Goal: Complete application form

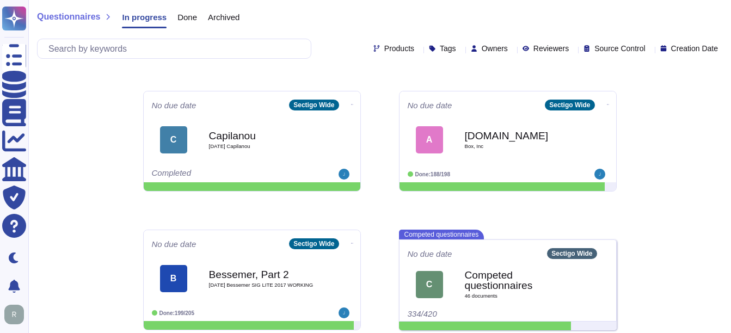
scroll to position [128, 0]
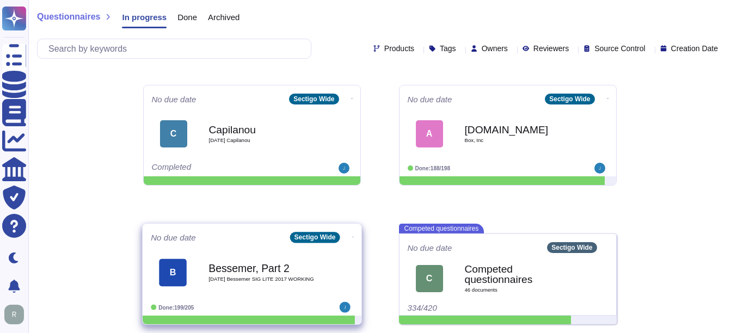
click at [263, 270] on b "Bessemer, Part 2" at bounding box center [263, 268] width 110 height 10
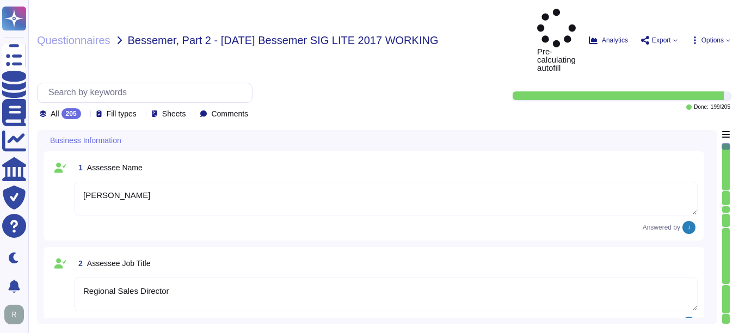
type textarea "[PERSON_NAME]"
type textarea "Regional Sales Director"
type textarea "Please contact our enterprise sales representative."
type textarea "[PERSON_NAME], Chief Compliance Officer"
type textarea "The date of the response is [DATE]."
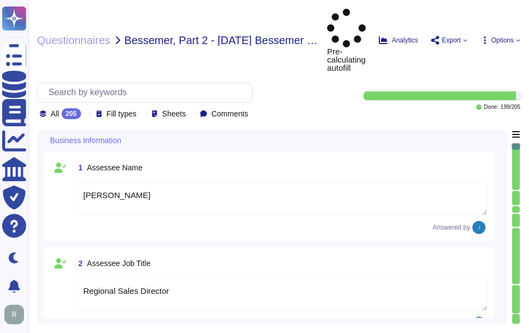
click at [85, 114] on icon at bounding box center [85, 114] width 0 height 0
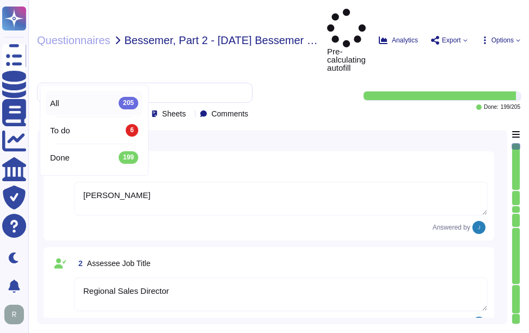
click at [73, 105] on div "All 205" at bounding box center [94, 103] width 88 height 12
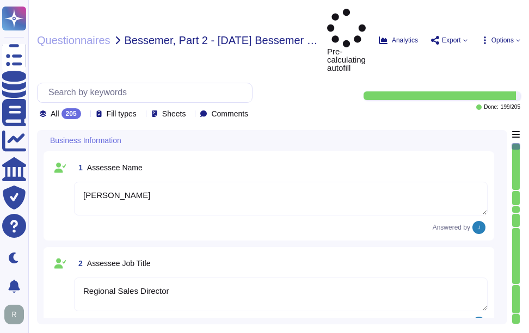
click at [85, 114] on icon at bounding box center [85, 114] width 0 height 0
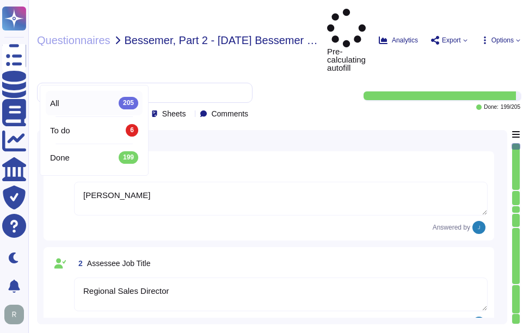
click at [85, 114] on icon at bounding box center [85, 114] width 0 height 0
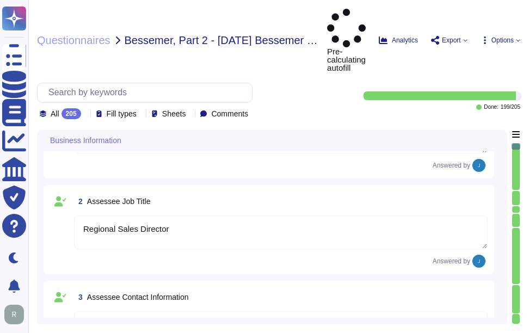
type textarea "Sectigo Limited"
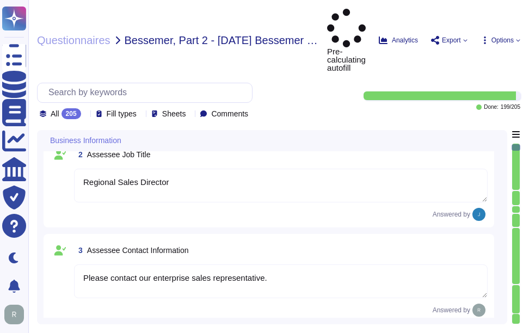
type textarea "Sectigo Limited"
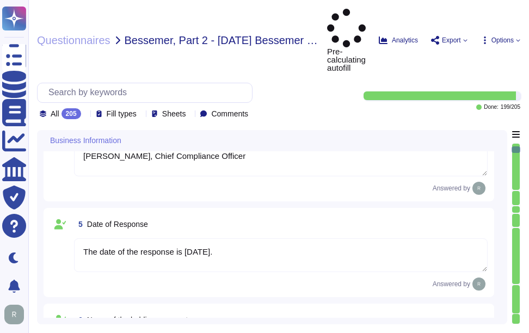
type textarea "We are a privately held company."
type textarea "N/A"
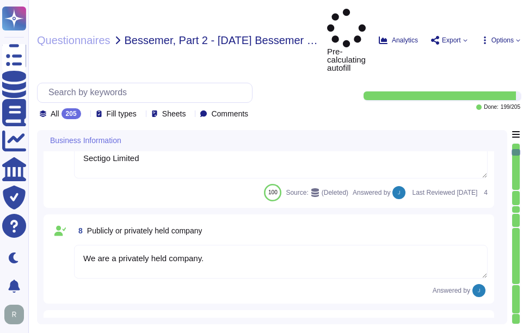
type textarea "N/A"
type textarea "The legal entity is a Private Limited company, and it is incorporated in the [G…"
type textarea "Sectigo has been in business for more than 25 years."
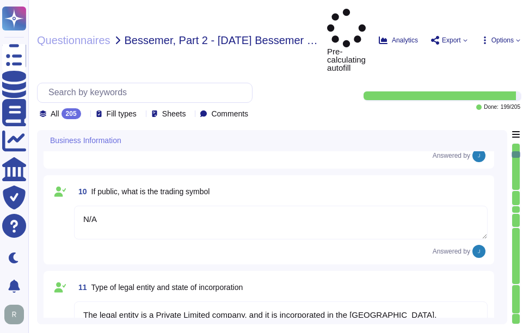
type textarea "No, there are no material claims or judgments against the company."
type textarea "N/A"
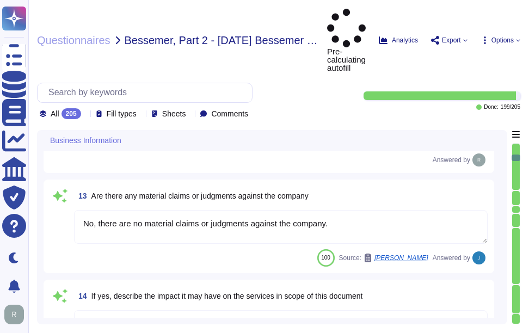
type textarea "No, we have not had a data breach in the last 3 years. Additionally, we have no…"
type textarea "N/A"
type textarea "No, none of Sectigo's third parties have access to our data, and we operate and…"
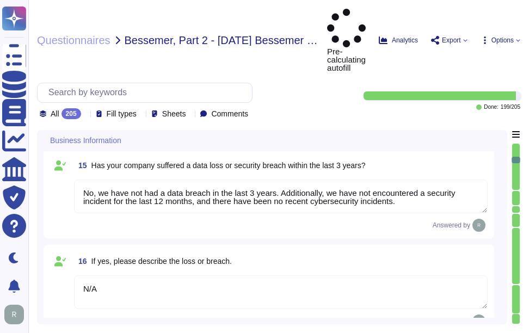
type textarea "N/A"
type textarea "No, the answers in this questionnaire pertain to multiple facilities and geogra…"
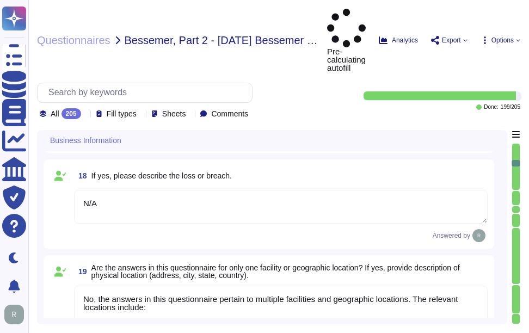
type textarea "The backup sites are located at the following physical addresses: 1. Secaucus, …"
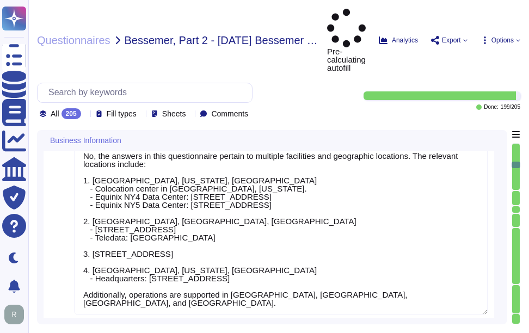
type textarea "Scoped Systems and Data are stored in the following locations: - Secaucus, [US_…"
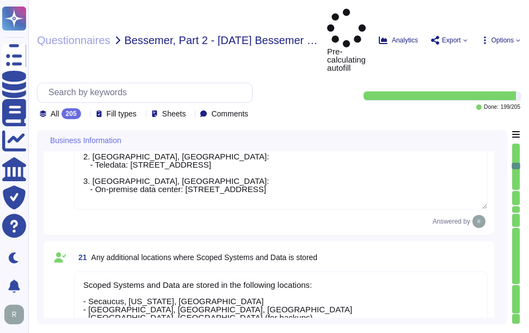
type textarea "Yes, the answers to this questionnaire pertain specifically to the Software as …"
type textarea "Yes, we provide technology and software applications as part of our services. O…"
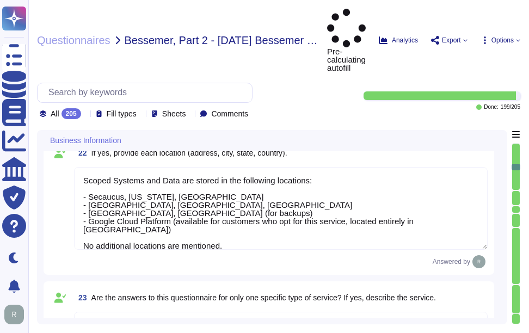
type textarea "Sectigo Certificate Manager. Digital certificates."
type textarea "All applications developed by Sectigo are covered by the Secure Software Develo…"
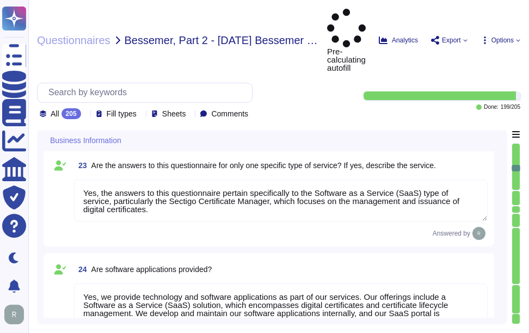
type textarea "- Software as a Service (SaaS) - Proprietary software for digital certificate m…"
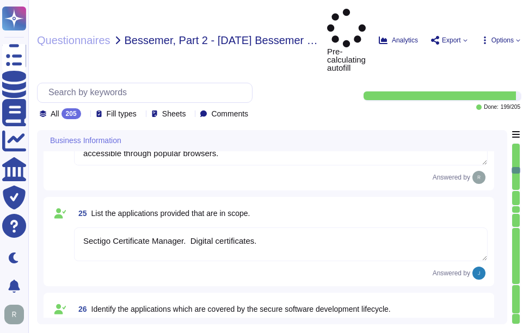
type textarea "N/A"
type textarea "Yes. We do develop software internally as part of our services."
type textarea "Yes. Our GCP offering for [DEMOGRAPHIC_DATA] customers ensures that all custome…"
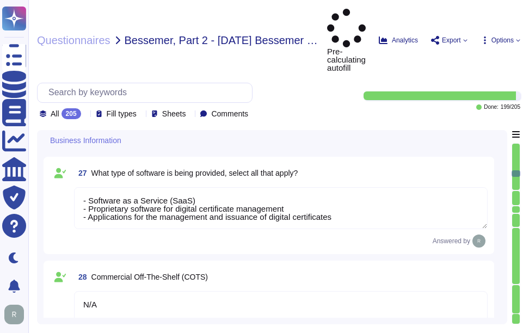
type textarea "N/A"
type textarea "We utilize open-source software and libraries in our solutions, and we routinel…"
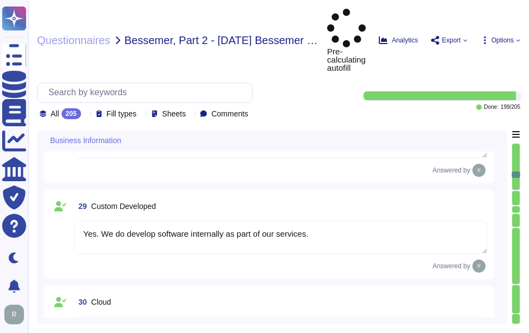
type textarea "None"
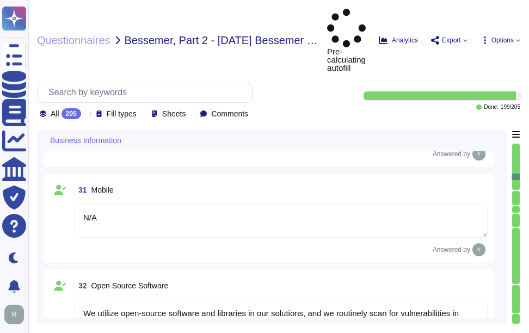
type textarea "Yes, there is a risk assessment program that has been approved by management, c…"
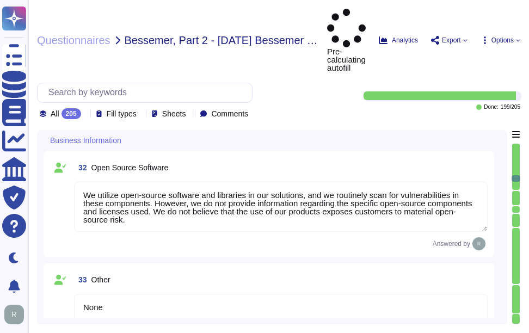
type textarea "Yes, Sectigo has a formal Risk Management process that includes the identificat…"
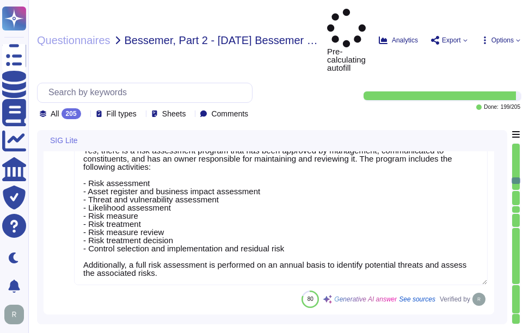
type textarea "Sectigo has a formalized risk governance plan that includes a comprehensive ris…"
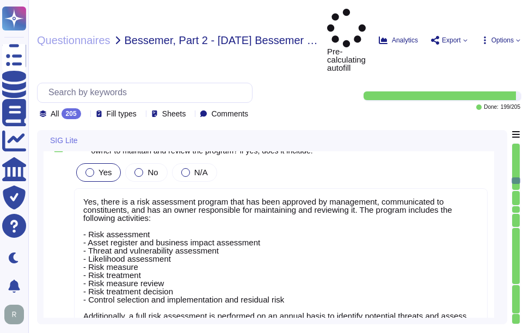
scroll to position [1, 0]
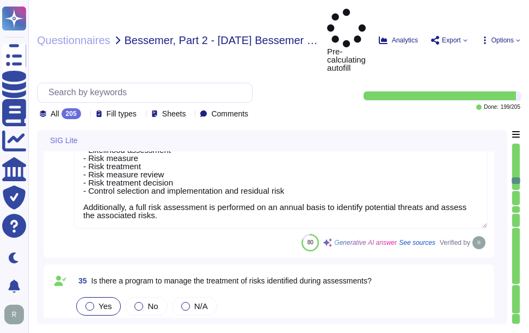
type textarea "Our organization has a formal risk management process that includes the identif…"
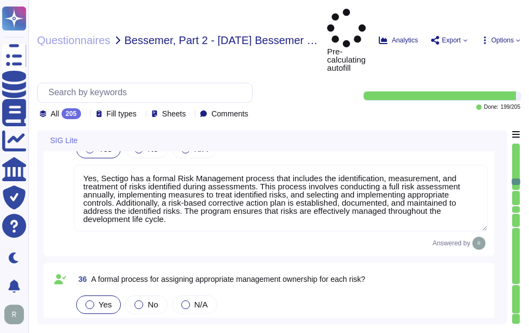
scroll to position [3753, 0]
type textarea "Yes, we have a formal process and procedures in place for tracking the status o…"
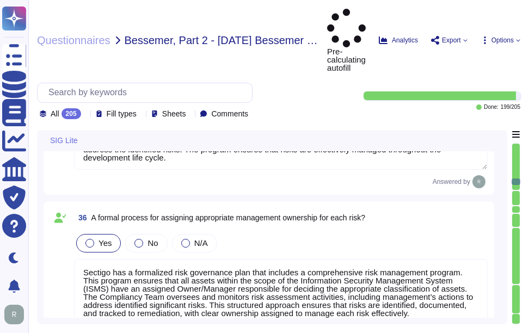
scroll to position [1, 0]
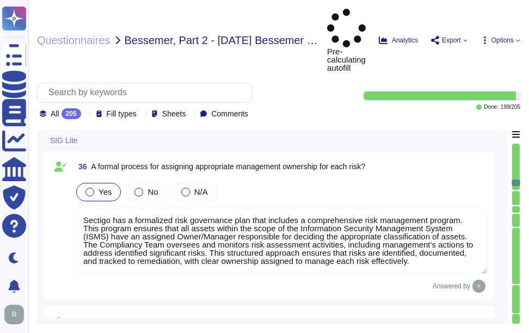
type textarea "Our organization has established a comprehensive risk management program that i…"
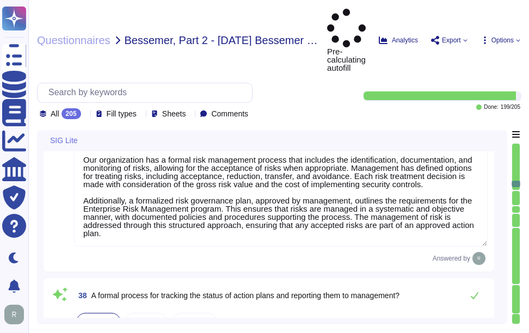
scroll to position [4080, 0]
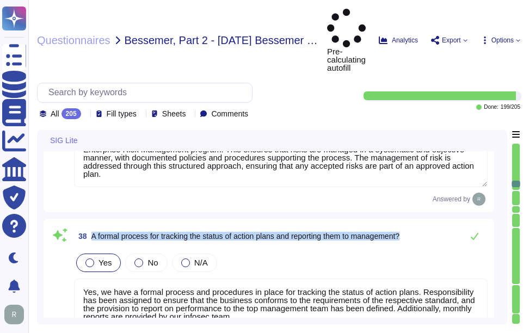
drag, startPoint x: 92, startPoint y: 197, endPoint x: 412, endPoint y: 194, distance: 320.4
click at [412, 225] on div "38 A formal process for tracking the status of action plans and reporting them …" at bounding box center [280, 236] width 413 height 22
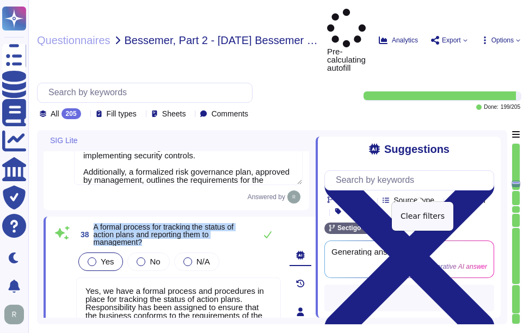
type textarea "Our organization has established a comprehensive risk management program that i…"
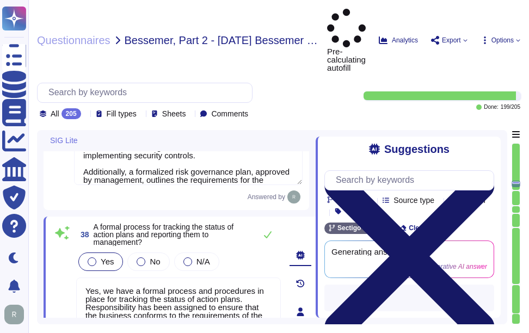
click at [489, 143] on icon at bounding box center [409, 256] width 170 height 226
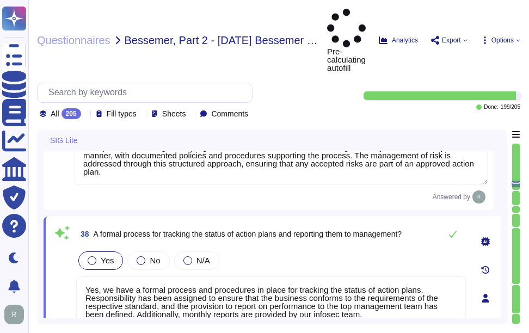
click at [235, 276] on textarea "Yes, we have a formal process and procedures in place for tracking the status o…" at bounding box center [270, 308] width 389 height 65
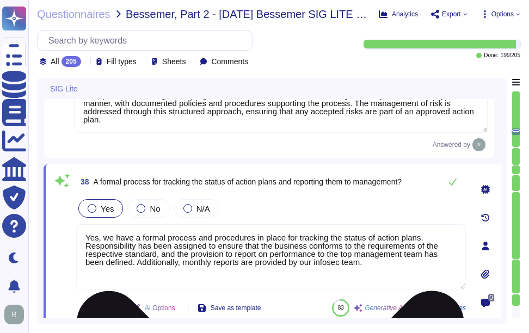
paste textarea "compliance with the respective standards, and there is a defined provision for …"
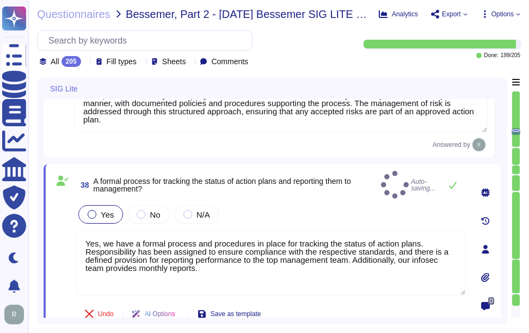
type textarea "Yes, we have a formal process and procedures in place for tracking the status o…"
click at [315, 207] on div "Yes No N/A" at bounding box center [270, 214] width 389 height 23
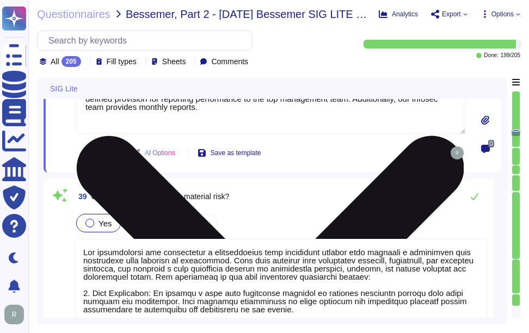
scroll to position [4243, 0]
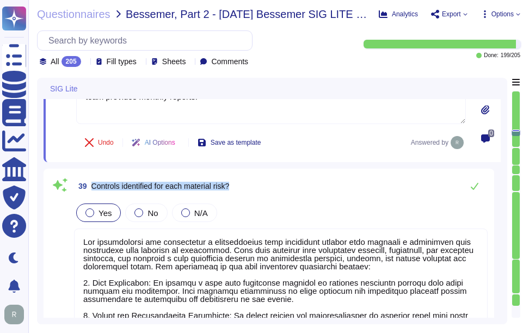
drag, startPoint x: 91, startPoint y: 182, endPoint x: 256, endPoint y: 178, distance: 165.4
click at [256, 178] on div "39 Controls identified for each material risk?" at bounding box center [280, 186] width 413 height 22
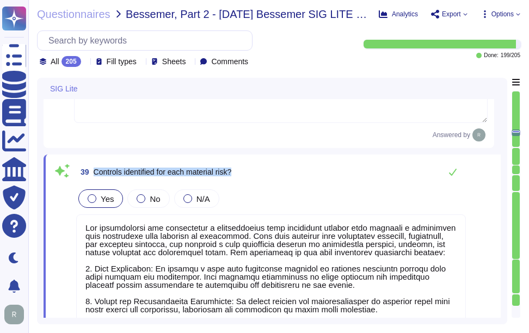
drag, startPoint x: 94, startPoint y: 170, endPoint x: 280, endPoint y: 170, distance: 186.0
click at [280, 170] on div "39 Controls identified for each material risk?" at bounding box center [270, 172] width 389 height 22
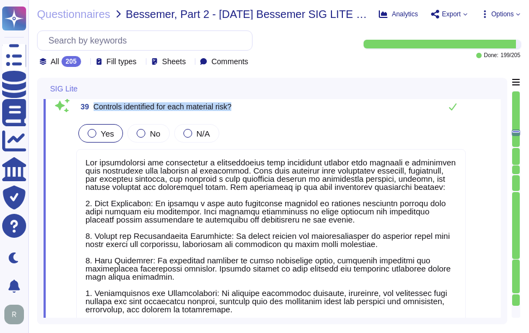
scroll to position [4352, 0]
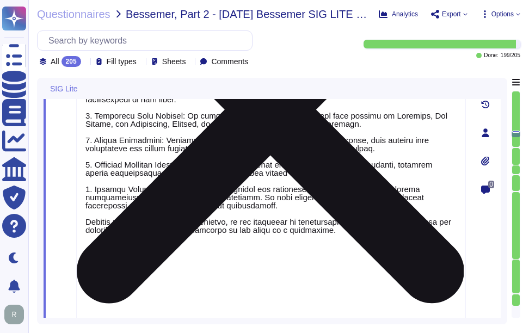
type textarea "Sectigo's enterprise risk management program includes measures for defining, mo…"
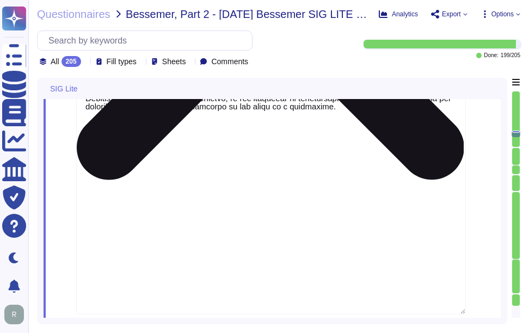
type textarea "No, subcontractors do not have access to scoped systems and data or processing …"
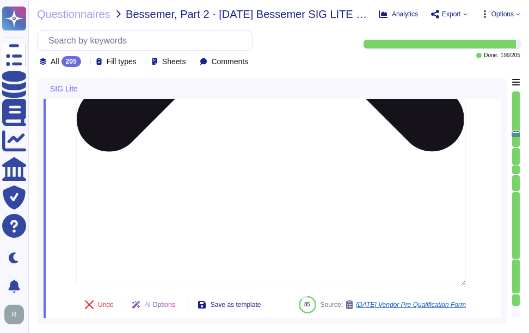
scroll to position [4678, 0]
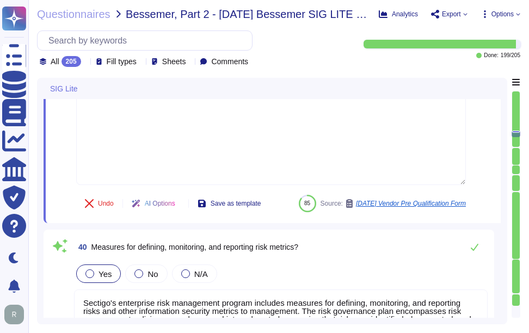
type textarea "Yes, there is a documented third-party risk management program in place, which …"
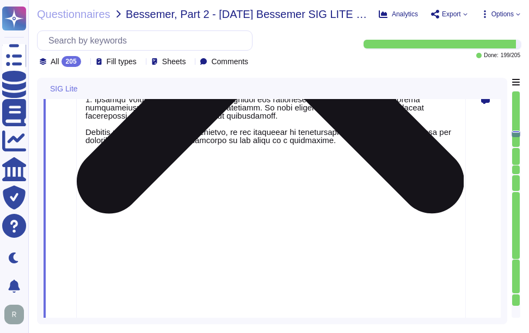
click at [364, 144] on textarea at bounding box center [270, 54] width 389 height 589
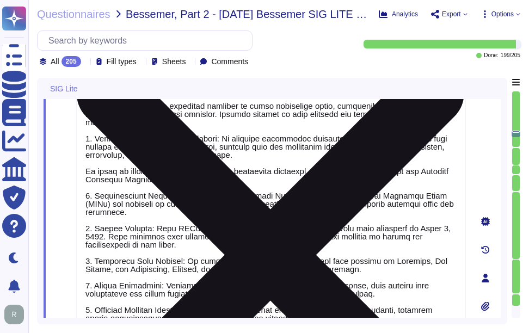
type textarea "Yes, we have a formal process and procedures in place for tracking the status o…"
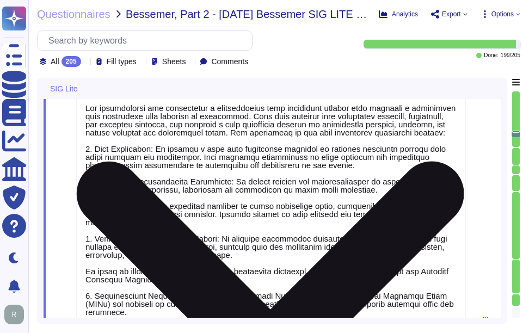
type textarea "Our organization has a formal risk management process that includes the identif…"
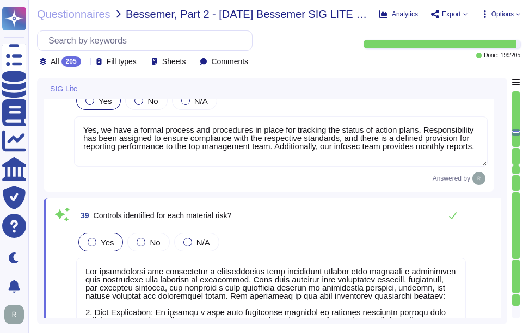
scroll to position [4233, 0]
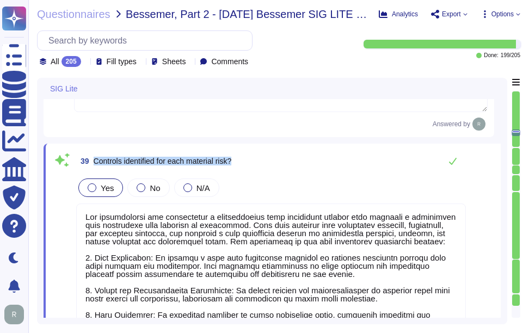
drag, startPoint x: 93, startPoint y: 161, endPoint x: 240, endPoint y: 160, distance: 147.4
click at [240, 160] on div "39 Controls identified for each material risk?" at bounding box center [270, 161] width 389 height 22
click at [294, 182] on div "Yes No N/A" at bounding box center [270, 187] width 389 height 23
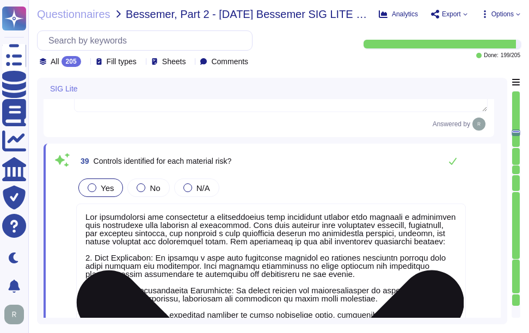
paste textarea "Yes, we have a formal process and procedures in place for tracking the status o…"
type textarea "Yes, we have a formal process and procedures in place for tracking the status o…"
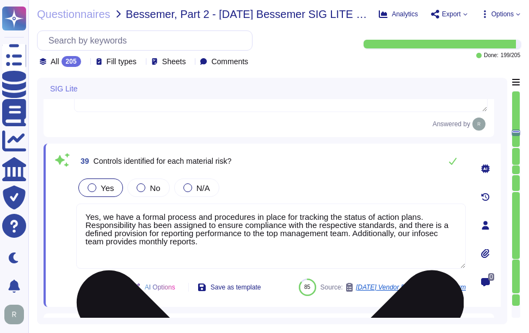
type textarea "Sectigo's enterprise risk management program includes measures for defining, mo…"
type textarea "No, subcontractors do not have access to scoped systems and data or processing …"
type textarea "Yes, there is a documented third-party risk management program in place, which …"
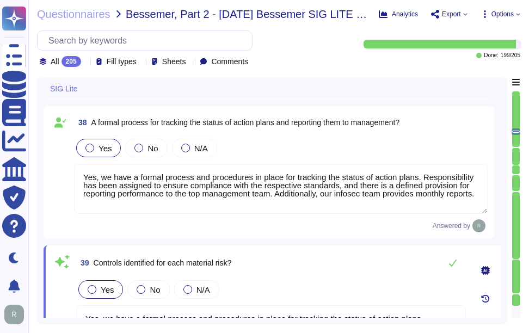
type textarea "Sectigo has a formalized risk governance plan that includes a comprehensive ris…"
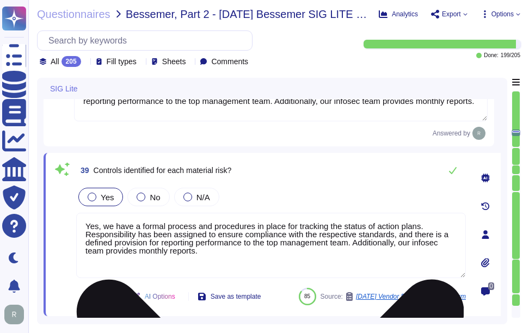
scroll to position [4235, 0]
type textarea "No, subcontractors do not have access to scoped systems and data or processing …"
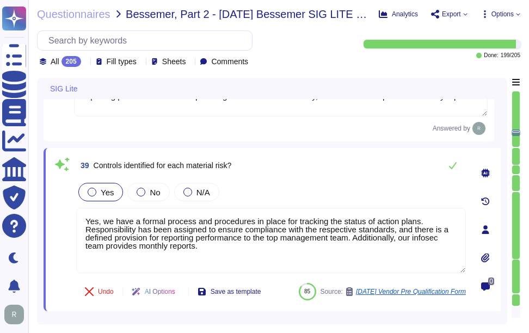
type textarea "Yes, we have a formal process and procedures in place for tracking the status o…"
click at [307, 195] on div "Yes No N/A" at bounding box center [270, 192] width 389 height 23
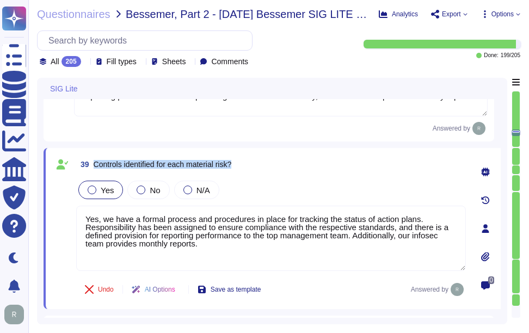
drag, startPoint x: 91, startPoint y: 168, endPoint x: 271, endPoint y: 171, distance: 179.5
click at [271, 171] on div "39 Controls identified for each material risk?" at bounding box center [270, 164] width 389 height 20
drag, startPoint x: 271, startPoint y: 171, endPoint x: 195, endPoint y: 171, distance: 75.6
click at [195, 169] on span "Controls identified for each material risk?" at bounding box center [163, 164] width 138 height 9
drag, startPoint x: 220, startPoint y: 247, endPoint x: 73, endPoint y: 212, distance: 151.5
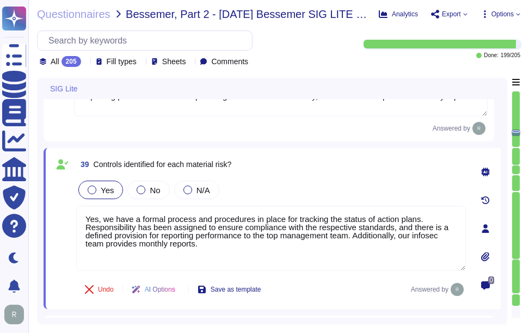
click at [72, 212] on div "39 Controls identified for each material risk? Yes No N/A Yes, we have a formal…" at bounding box center [258, 228] width 413 height 148
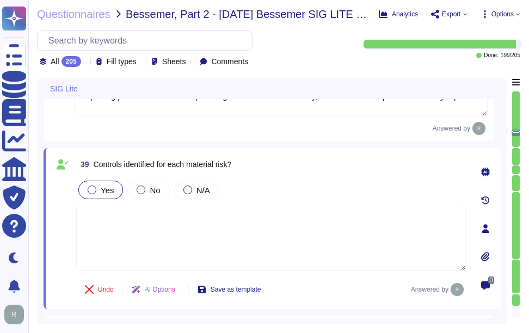
click at [306, 182] on div "39 Controls identified for each material risk? Yes No N/A Undo AI Options Save …" at bounding box center [258, 228] width 413 height 148
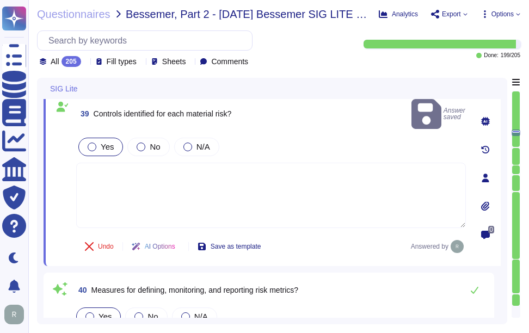
scroll to position [4290, 0]
type textarea "Yes, there is a documented third-party risk management program in place, which …"
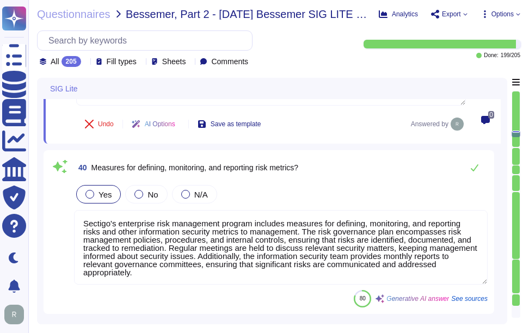
scroll to position [4398, 0]
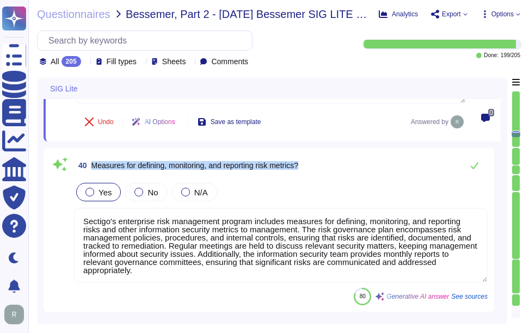
drag, startPoint x: 92, startPoint y: 169, endPoint x: 325, endPoint y: 175, distance: 232.9
click at [325, 175] on div "40 Measures for defining, monitoring, and reporting risk metrics?" at bounding box center [280, 165] width 413 height 22
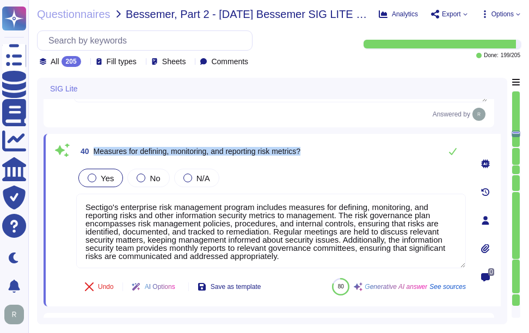
drag, startPoint x: 94, startPoint y: 156, endPoint x: 330, endPoint y: 156, distance: 235.5
click at [330, 156] on div "40 Measures for defining, monitoring, and reporting risk metrics?" at bounding box center [270, 151] width 389 height 22
click at [129, 153] on span "Measures for defining, monitoring, and reporting risk metrics?" at bounding box center [197, 151] width 207 height 9
drag, startPoint x: 93, startPoint y: 155, endPoint x: 334, endPoint y: 153, distance: 241.0
click at [334, 153] on div "40 Measures for defining, monitoring, and reporting risk metrics?" at bounding box center [270, 151] width 389 height 22
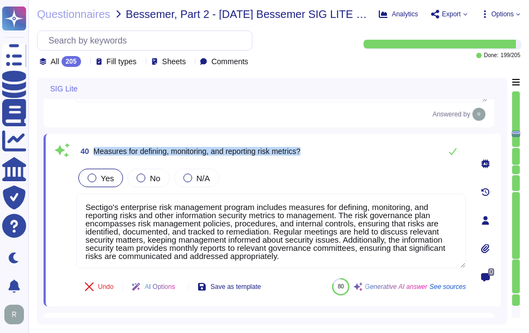
click at [129, 156] on span "Measures for defining, monitoring, and reporting risk metrics?" at bounding box center [197, 151] width 207 height 9
click at [108, 156] on span "Measures for defining, monitoring, and reporting risk metrics?" at bounding box center [197, 151] width 207 height 9
drag, startPoint x: 94, startPoint y: 158, endPoint x: 311, endPoint y: 159, distance: 217.0
click at [311, 159] on div "40 Measures for defining, monitoring, and reporting risk metrics?" at bounding box center [270, 151] width 389 height 22
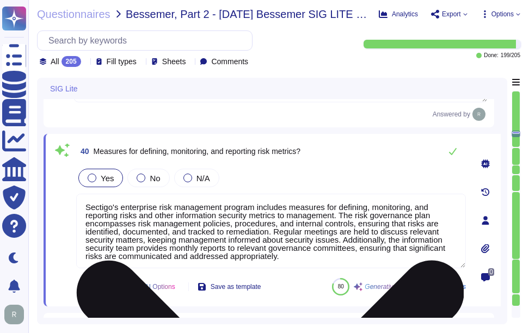
click at [176, 232] on textarea "Sectigo's enterprise risk management program includes measures for defining, mo…" at bounding box center [270, 231] width 389 height 75
click at [196, 249] on textarea "Sectigo's enterprise risk management program includes measures for defining, mo…" at bounding box center [270, 231] width 389 height 75
paste textarea "several measures for defining, monitoring, and reporting risk metrics: 1. Risk …"
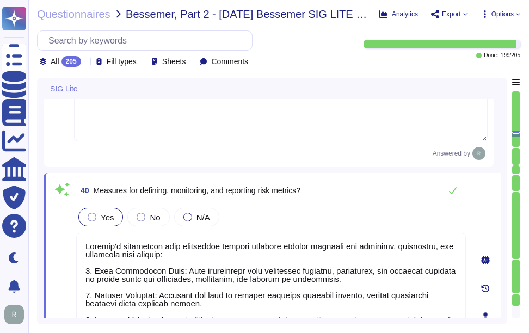
scroll to position [4354, 0]
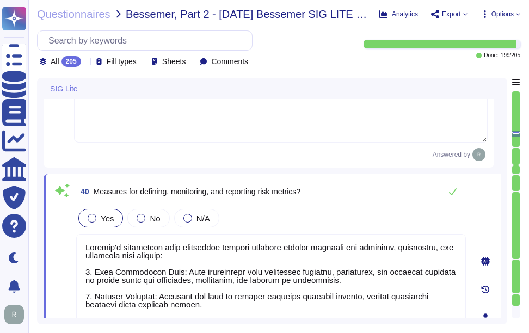
type textarea "Sectigo's enterprise risk management program includes several measures for defi…"
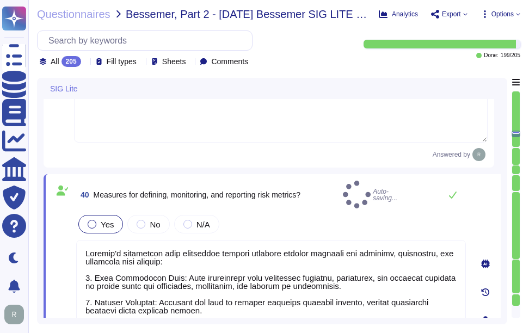
click at [367, 216] on div "Yes No N/A" at bounding box center [270, 224] width 389 height 23
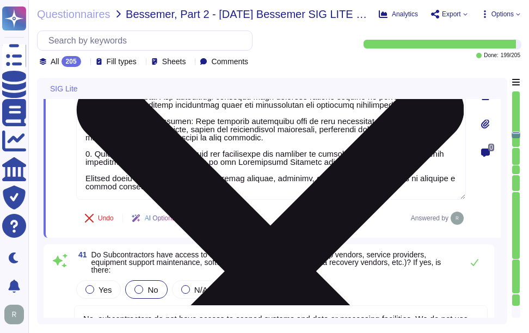
scroll to position [4571, 0]
type textarea "The policy is documented, approved by management, and includes security impact …"
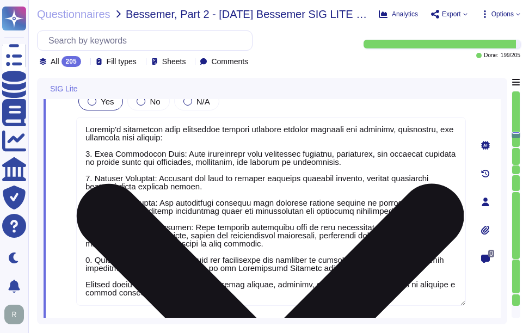
type textarea "Yes, we have a formal process and procedures in place for tracking the status o…"
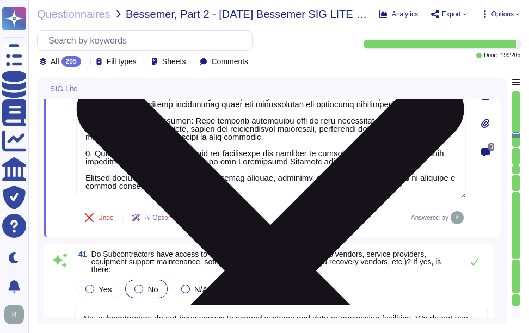
type textarea "The policy is documented, approved by management, and includes security impact …"
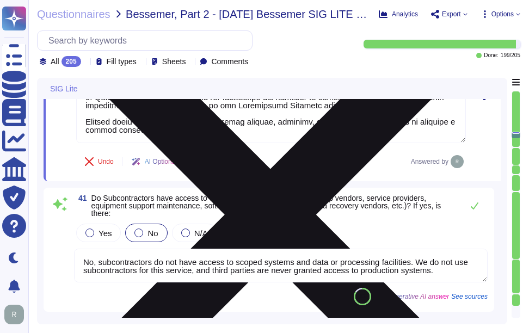
scroll to position [4678, 0]
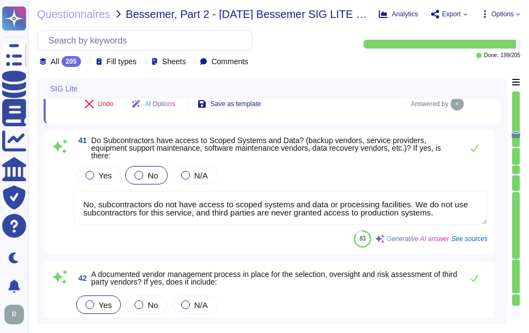
type textarea "Citation Ltd conducts an annual inspection to support clients in the review pro…"
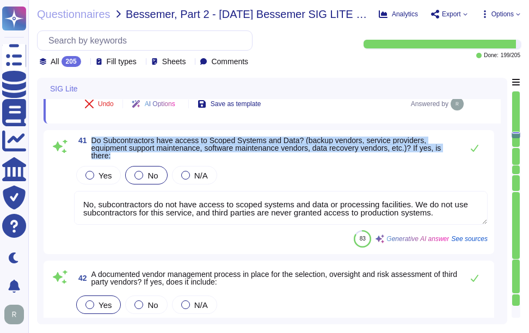
drag, startPoint x: 92, startPoint y: 137, endPoint x: 125, endPoint y: 156, distance: 38.0
click at [125, 156] on span "Do Subcontractors have access to Scoped Systems and Data? (backup vendors, serv…" at bounding box center [274, 148] width 366 height 23
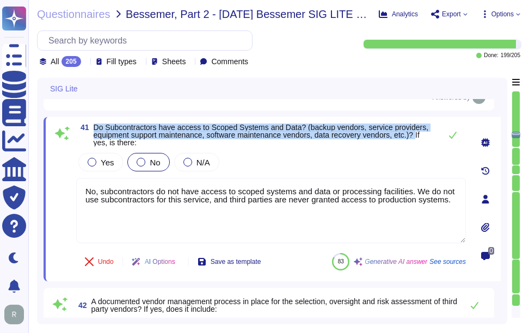
drag, startPoint x: 95, startPoint y: 126, endPoint x: 421, endPoint y: 134, distance: 325.9
click at [421, 134] on span "Do Subcontractors have access to Scoped Systems and Data? (backup vendors, serv…" at bounding box center [261, 135] width 335 height 24
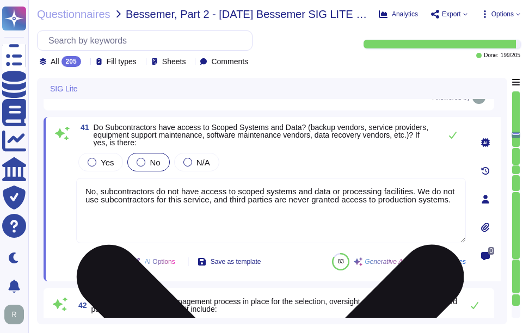
click at [130, 202] on textarea "No, subcontractors do not have access to scoped systems and data or processing …" at bounding box center [270, 210] width 389 height 65
paste textarea "Additionally, we do not disclose customer data to any third parties or share in…"
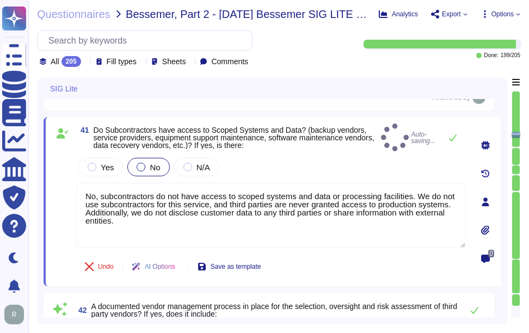
type textarea "No, subcontractors do not have access to scoped systems and data or processing …"
click at [308, 164] on div "Yes No N/A" at bounding box center [270, 167] width 389 height 23
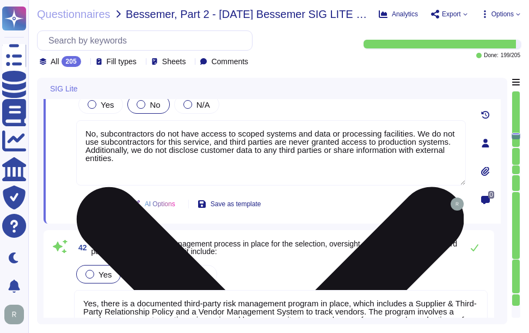
type textarea "Citation Ltd conducts an annual inspection to support clients in the review pro…"
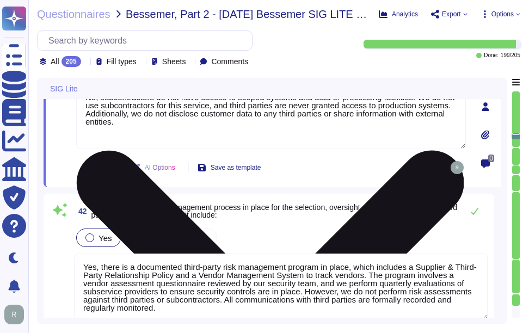
scroll to position [4787, 0]
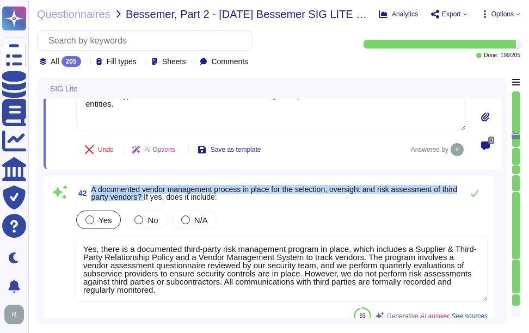
drag, startPoint x: 92, startPoint y: 190, endPoint x: 163, endPoint y: 201, distance: 71.0
click at [163, 201] on span "A documented vendor management process in place for the selection, oversight an…" at bounding box center [274, 193] width 366 height 16
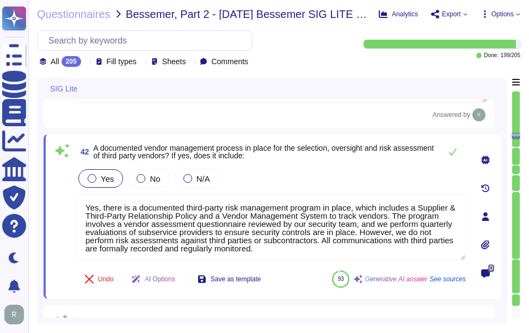
scroll to position [4841, 0]
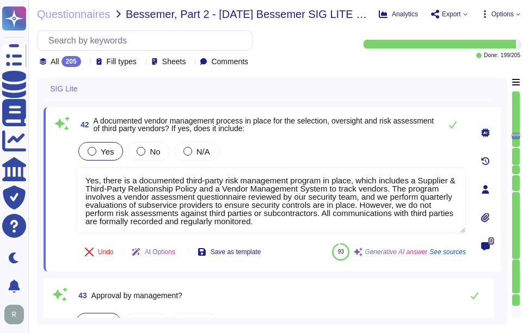
type textarea "Reassessment is carried out immediately if any of the components of the work si…"
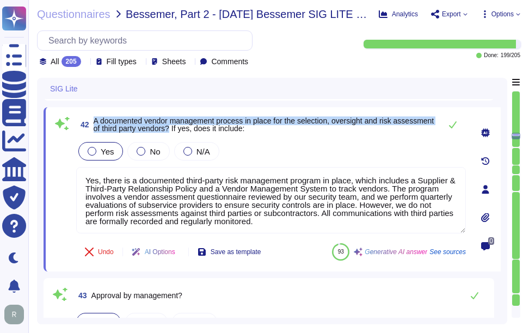
drag, startPoint x: 94, startPoint y: 120, endPoint x: 213, endPoint y: 129, distance: 119.5
click at [213, 129] on span "A documented vendor management process in place for the selection, oversight an…" at bounding box center [264, 124] width 341 height 16
click at [129, 114] on div "42 A documented vendor management process in place for the selection, oversight…" at bounding box center [270, 125] width 389 height 22
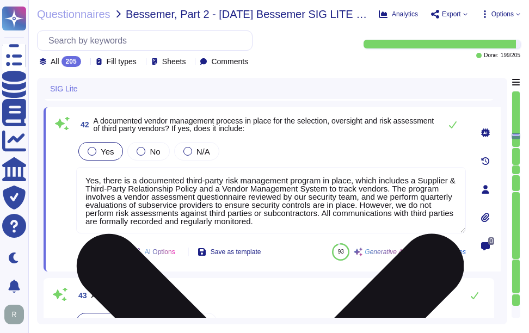
click at [150, 212] on textarea "Yes, there is a documented third-party risk management program in place, which …" at bounding box center [270, 200] width 389 height 66
paste textarea "vendor management process in place for the selection and oversight of third-par…"
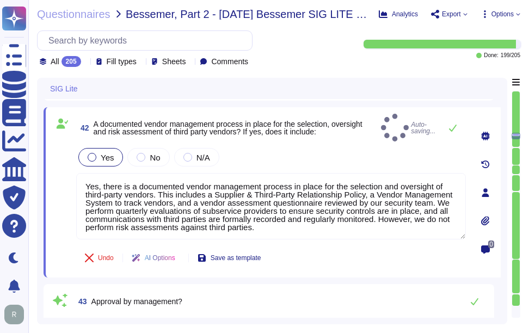
type textarea "Yes, there is a documented vendor management process in place for the selection…"
click at [284, 147] on div "Yes No N/A" at bounding box center [270, 157] width 389 height 23
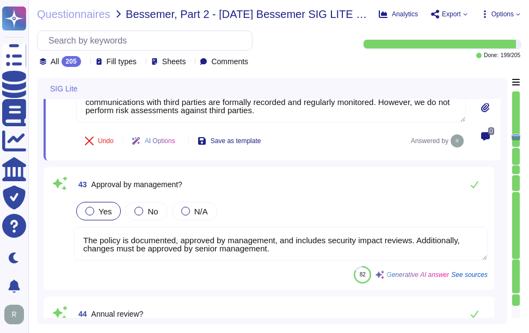
scroll to position [1, 0]
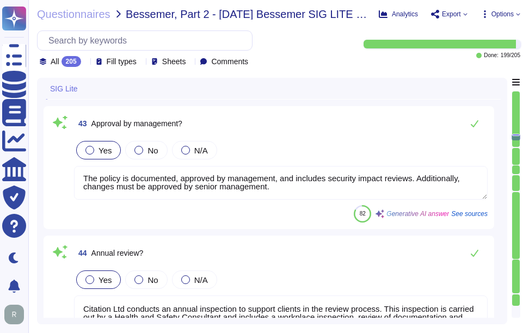
type textarea "Sectigo performs a review of supplier classifications and relationships as part…"
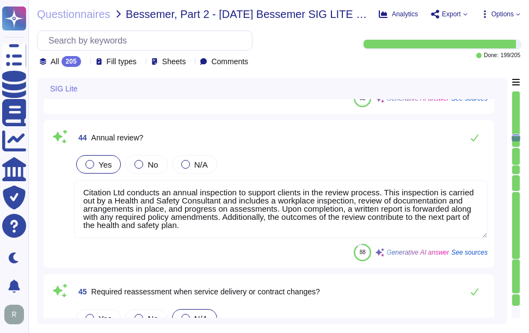
type textarea "All incidents shall be logged, with incidents tracked from the point of entry t…"
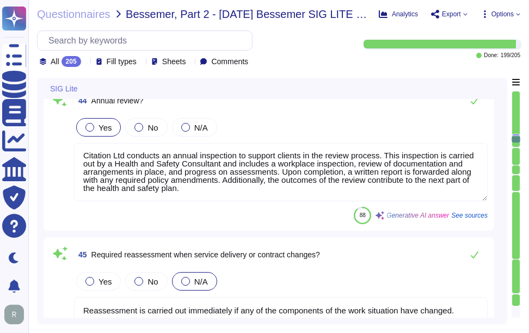
scroll to position [5168, 0]
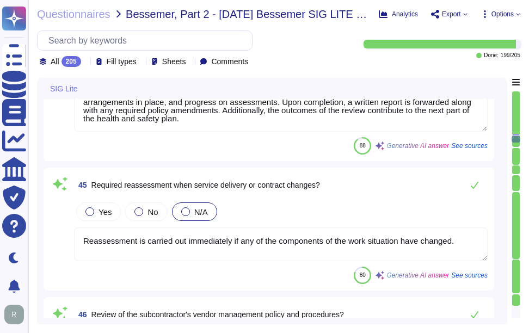
type textarea "Yes, there is a vendor management program in place, which includes a Supplier &…"
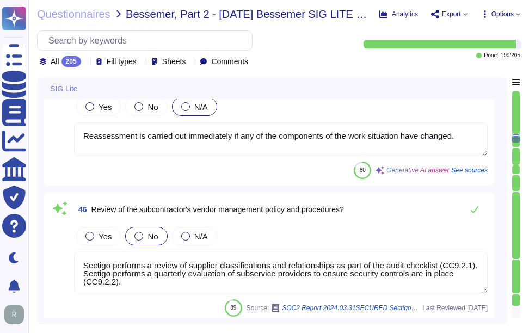
scroll to position [5331, 0]
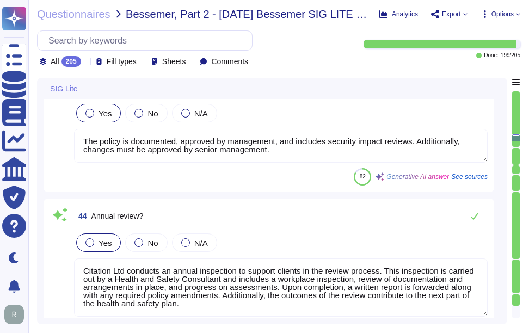
type textarea "No, subcontractors do not have access to scoped systems and data or processing …"
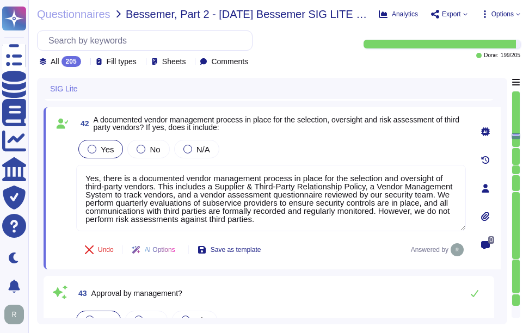
type textarea "Sectigo's enterprise risk management program includes several measures for defi…"
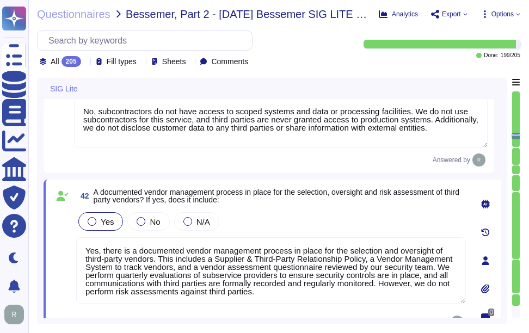
scroll to position [4773, 0]
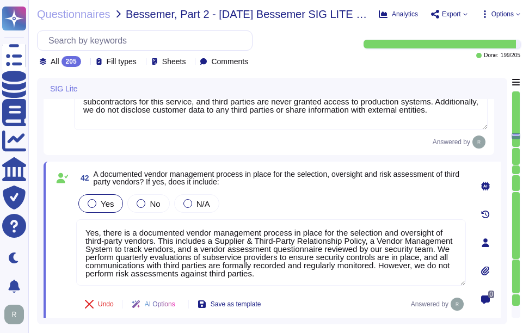
click at [365, 203] on div "Yes No N/A" at bounding box center [270, 203] width 389 height 23
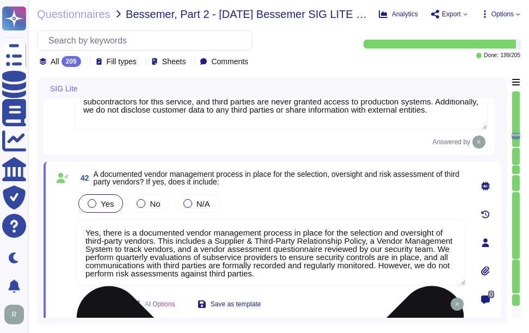
scroll to position [1, 0]
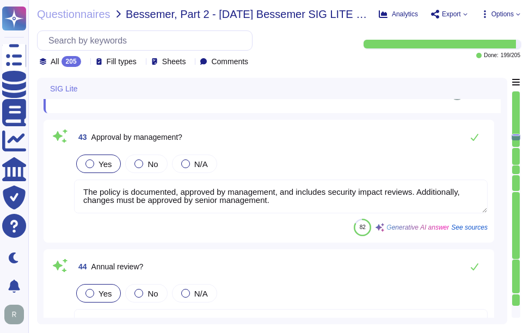
type textarea "Sectigo performs a review of supplier classifications and relationships as part…"
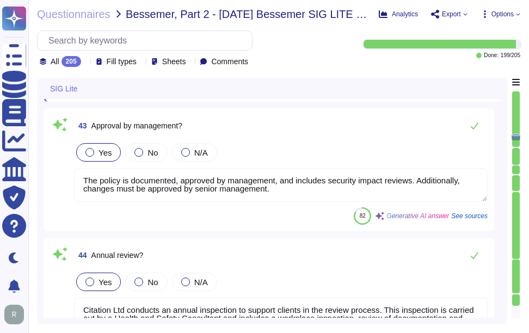
scroll to position [0, 0]
drag, startPoint x: 283, startPoint y: 189, endPoint x: 76, endPoint y: 172, distance: 207.4
click at [77, 173] on textarea "The policy is documented, approved by management, and includes security impact …" at bounding box center [280, 185] width 413 height 34
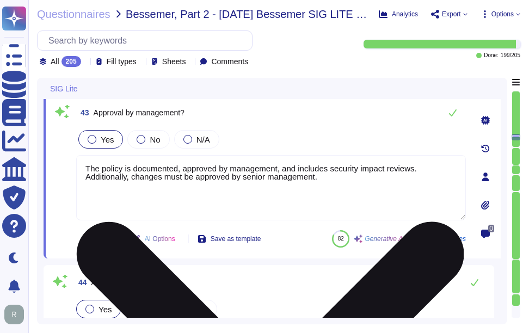
type textarea "Sectigo performs a review of supplier classifications and relationships as part…"
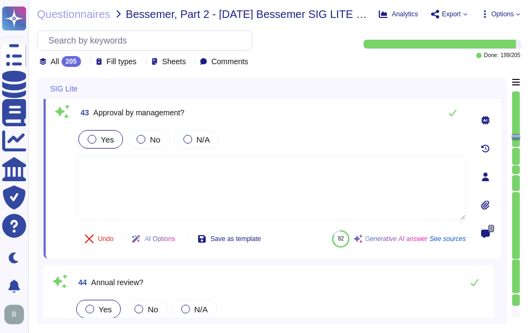
click at [301, 142] on div "Yes No N/A" at bounding box center [270, 139] width 389 height 23
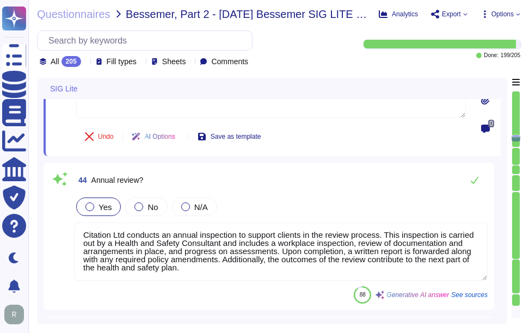
scroll to position [5099, 0]
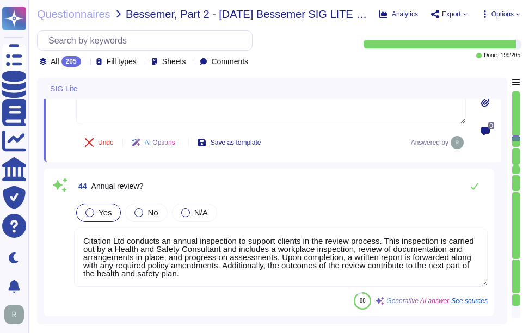
drag, startPoint x: 312, startPoint y: 267, endPoint x: 237, endPoint y: 250, distance: 77.4
click at [237, 250] on textarea "Citation Ltd conducts an annual inspection to support clients in the review pro…" at bounding box center [280, 257] width 413 height 58
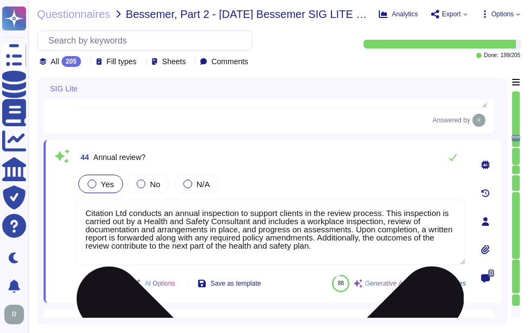
click at [315, 256] on textarea "Citation Ltd conducts an annual inspection to support clients in the review pro…" at bounding box center [270, 232] width 389 height 65
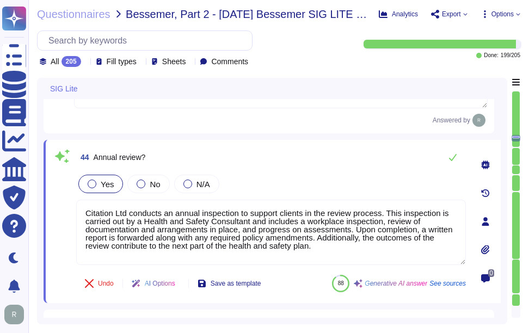
drag, startPoint x: 344, startPoint y: 256, endPoint x: 50, endPoint y: 211, distance: 297.6
click at [50, 211] on div "44 Annual review? Yes No N/A Citation Ltd conducts an annual inspection to supp…" at bounding box center [272, 221] width 457 height 163
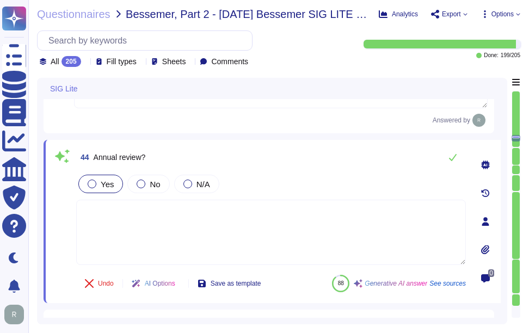
click at [366, 176] on div "44 Annual review? Yes No N/A Undo AI Options Save as template 88 Generative AI …" at bounding box center [258, 221] width 413 height 150
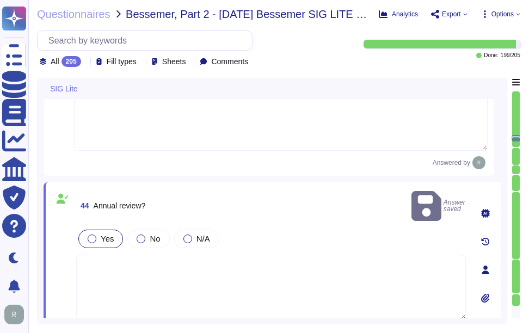
scroll to position [4990, 0]
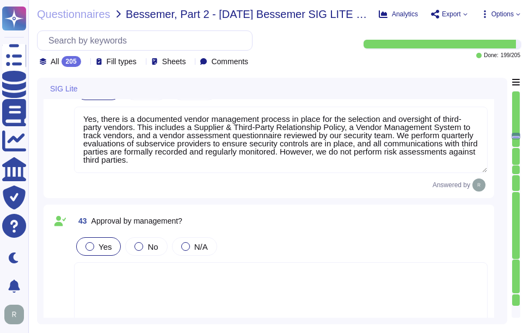
type textarea "Sectigo's enterprise risk management program includes several measures for defi…"
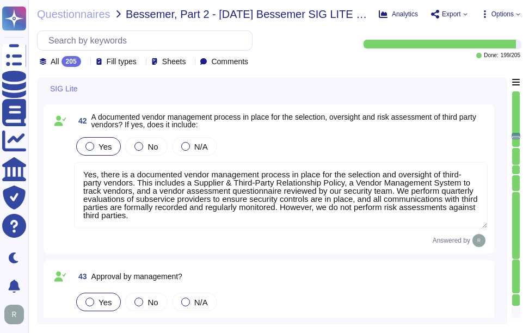
scroll to position [4827, 0]
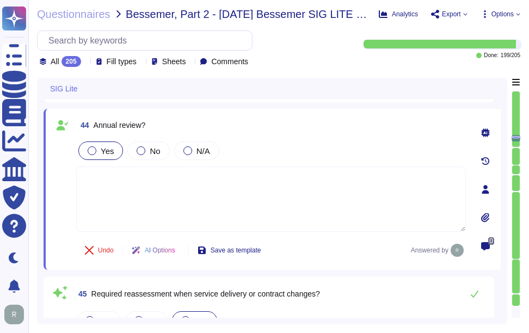
type textarea "Sectigo performs a review of supplier classifications and relationships as part…"
type textarea "All incidents shall be logged, with incidents tracked from the point of entry t…"
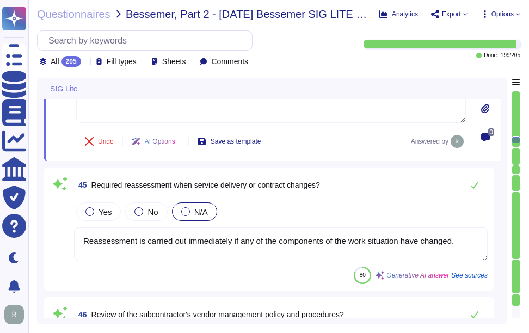
scroll to position [5235, 0]
type textarea "Yes, there is a vendor management program in place, which includes a Supplier &…"
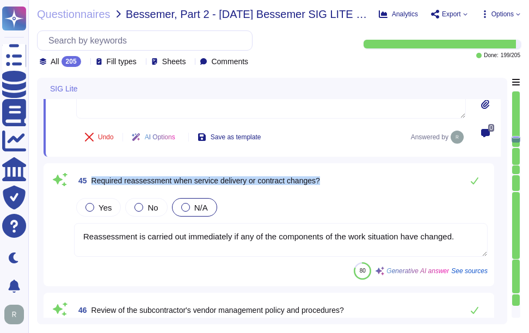
drag, startPoint x: 92, startPoint y: 180, endPoint x: 335, endPoint y: 180, distance: 242.6
click at [335, 180] on div "45 Required reassessment when service delivery or contract changes?" at bounding box center [280, 181] width 413 height 22
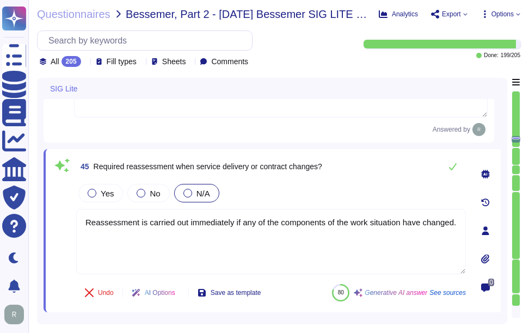
click at [322, 171] on span "Required reassessment when service delivery or contract changes?" at bounding box center [208, 166] width 228 height 9
drag, startPoint x: 92, startPoint y: 169, endPoint x: 398, endPoint y: 174, distance: 305.2
click at [398, 174] on div "45 Required reassessment when service delivery or contract changes?" at bounding box center [270, 167] width 389 height 22
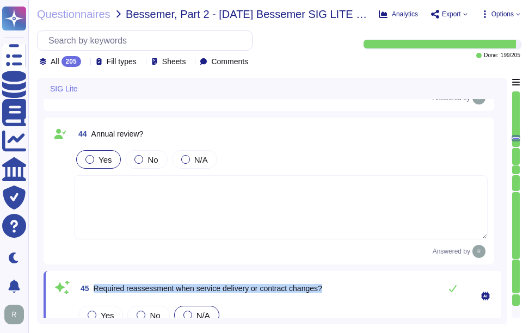
type textarea "Yes, there is a documented vendor management process in place for the selection…"
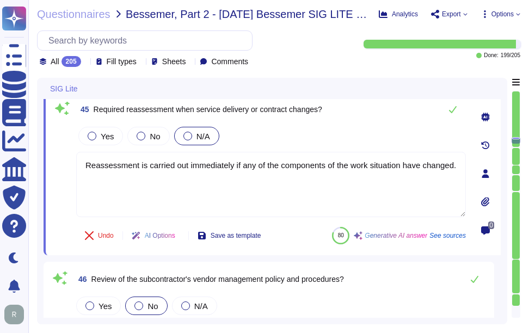
type textarea "Yes, there is a vendor management program in place, which includes a Supplier &…"
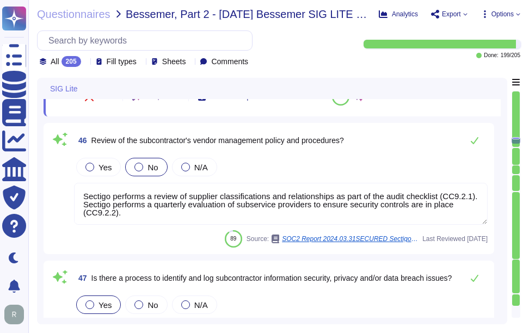
type textarea "No, external parties, including third party vendors, do not have access to scop…"
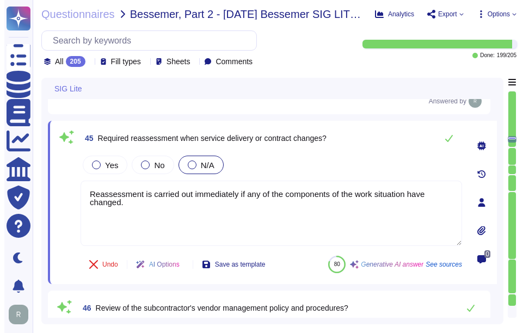
scroll to position [5228, 0]
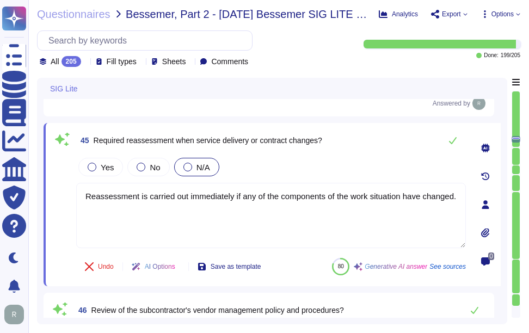
click at [369, 163] on div "Yes No N/A" at bounding box center [270, 167] width 389 height 23
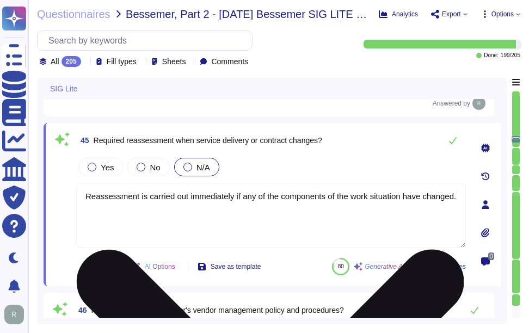
click at [212, 202] on textarea "Reassessment is carried out immediately if any of the components of the work si…" at bounding box center [270, 215] width 389 height 65
paste textarea "components of the work situation have changed, including service delivery or co…"
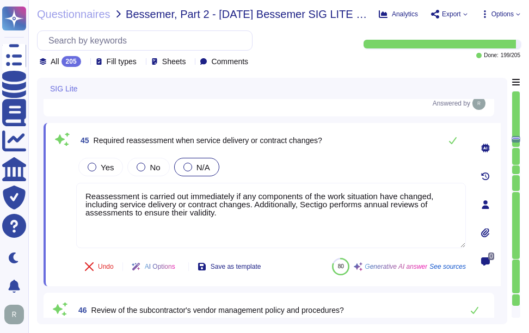
type textarea "Reassessment is carried out immediately if any components of the work situation…"
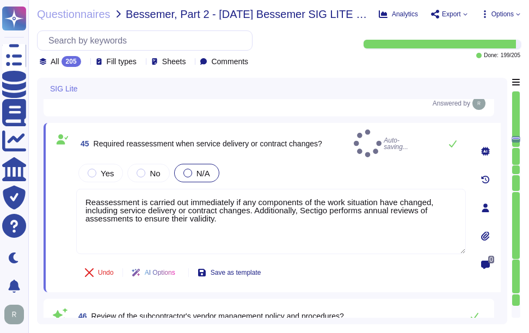
click at [301, 167] on div "Yes No N/A" at bounding box center [270, 173] width 389 height 23
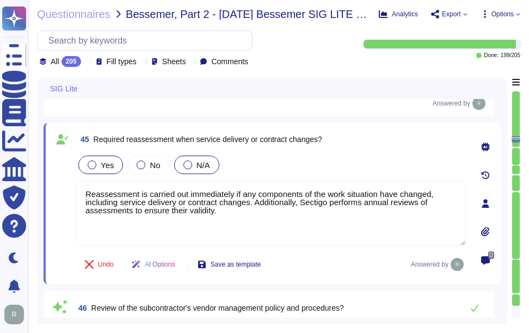
click at [109, 170] on span "Yes" at bounding box center [107, 164] width 13 height 9
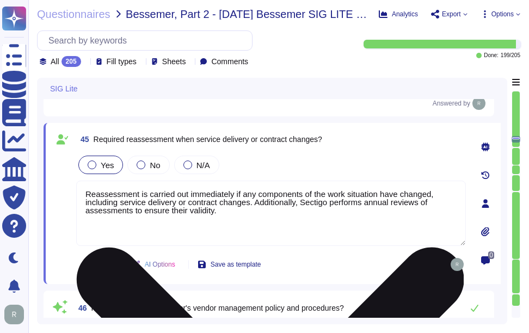
scroll to position [5282, 0]
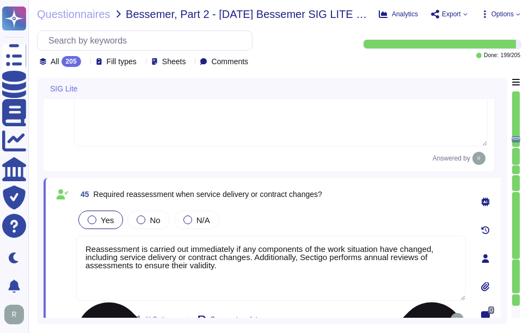
type textarea "Yes, there is a documented vendor management process in place for the selection…"
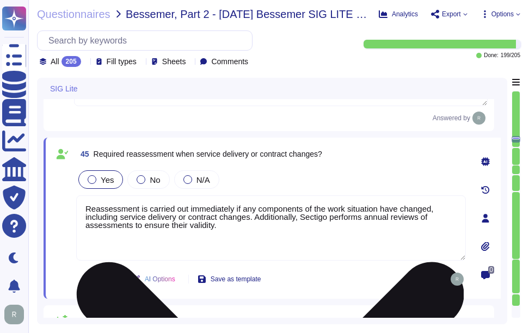
type textarea "Yes, there is a vendor management program in place, which includes a Supplier &…"
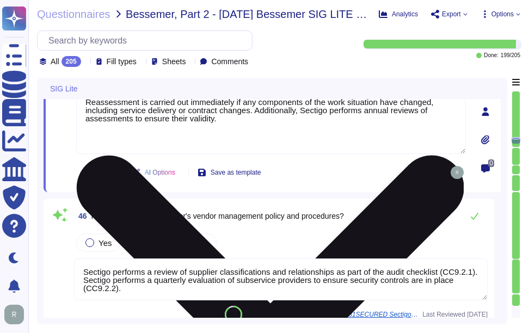
scroll to position [5391, 0]
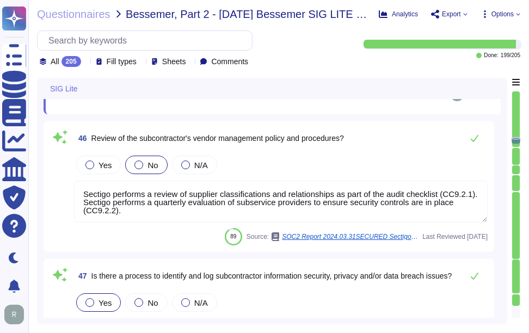
type textarea "No, external parties, including third party vendors, do not have access to scop…"
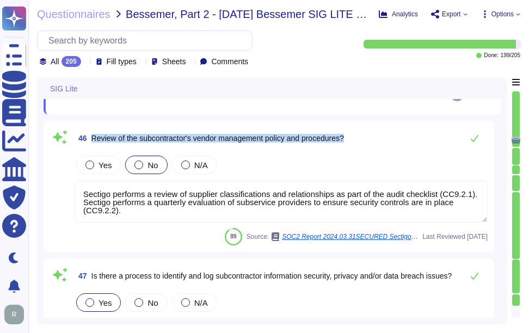
drag, startPoint x: 92, startPoint y: 137, endPoint x: 378, endPoint y: 140, distance: 285.1
click at [378, 140] on div "46 Review of the subcontractor's vendor management policy and procedures?" at bounding box center [280, 138] width 413 height 22
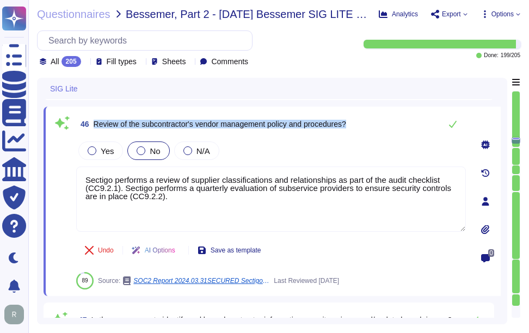
drag, startPoint x: 95, startPoint y: 126, endPoint x: 395, endPoint y: 119, distance: 300.3
click at [395, 119] on div "46 Review of the subcontractor's vendor management policy and procedures?" at bounding box center [270, 124] width 389 height 22
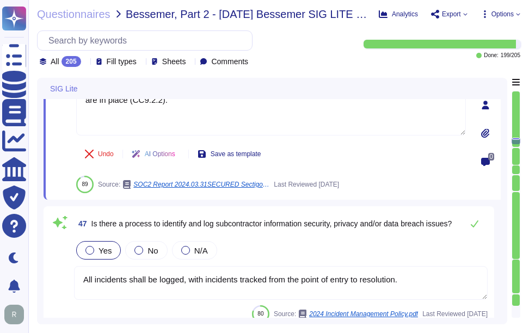
type textarea "No, external parties, including third party vendors, do not have access to scop…"
